Goal: Find specific page/section: Find specific page/section

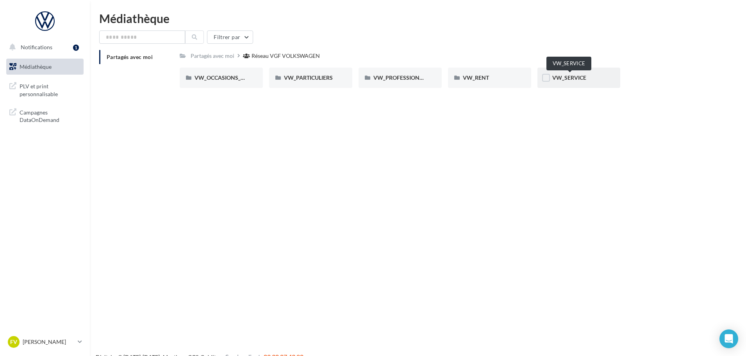
click at [578, 80] on span "VW_SERVICE" at bounding box center [569, 77] width 34 height 7
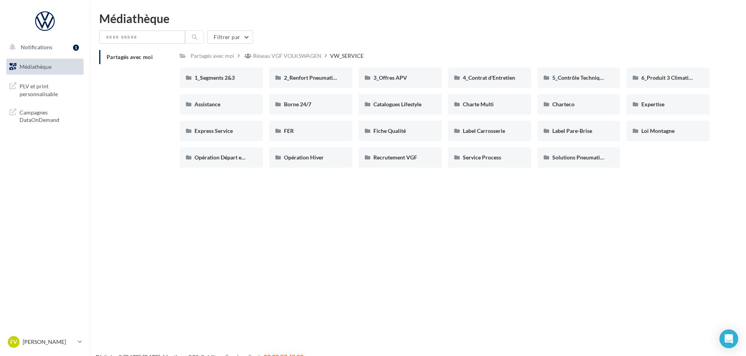
click at [36, 68] on span "Médiathèque" at bounding box center [36, 66] width 32 height 7
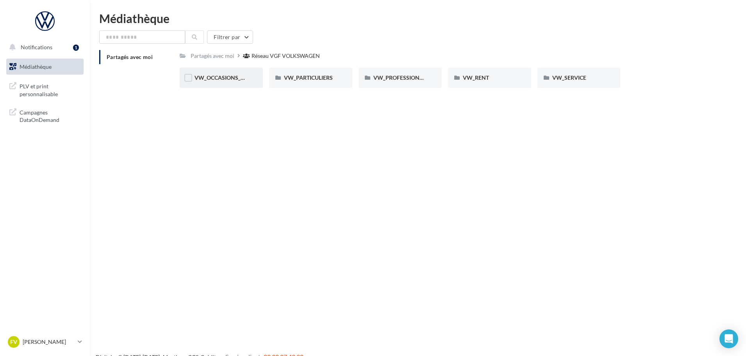
click at [221, 69] on div "VW_OCCASIONS_GARANTIES" at bounding box center [221, 78] width 83 height 20
click at [500, 77] on div "PLV" at bounding box center [490, 78] width 54 height 8
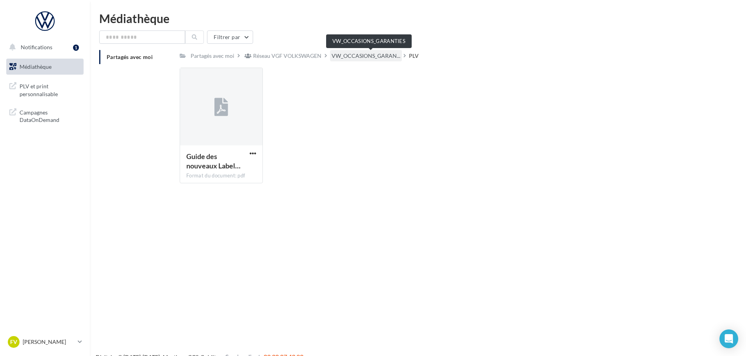
click at [362, 54] on span "VW_OCCASIONS_GARAN..." at bounding box center [366, 56] width 69 height 8
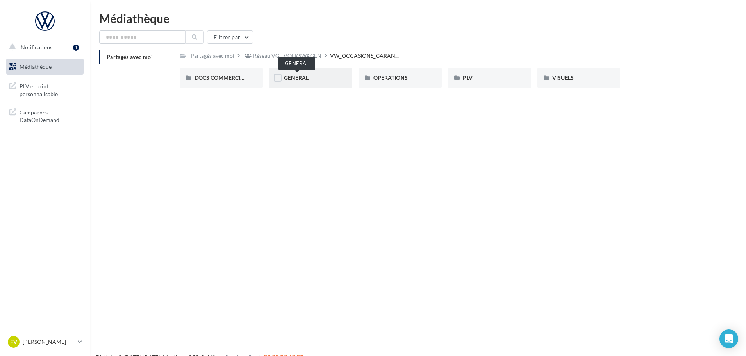
click at [289, 77] on span "GENERAL" at bounding box center [296, 77] width 25 height 7
click at [235, 80] on div "Charte VO" at bounding box center [221, 78] width 54 height 8
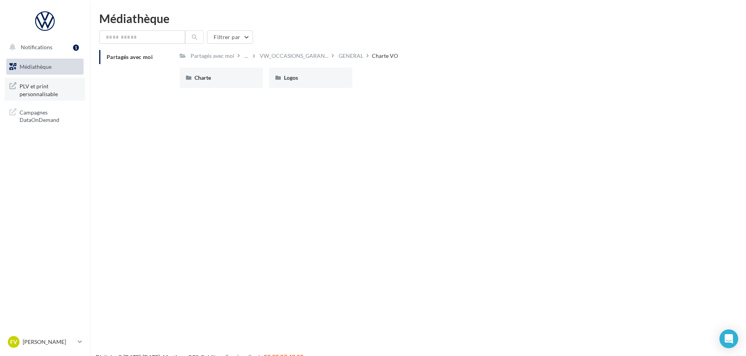
click at [30, 87] on span "PLV et print personnalisable" at bounding box center [50, 89] width 61 height 17
